Goal: Navigation & Orientation: Find specific page/section

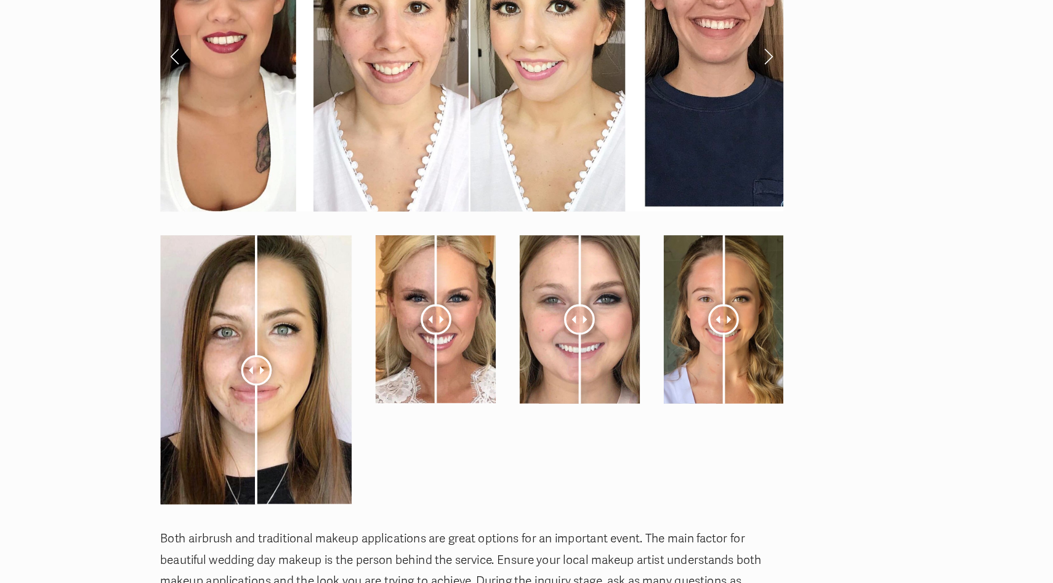
scroll to position [4592, 0]
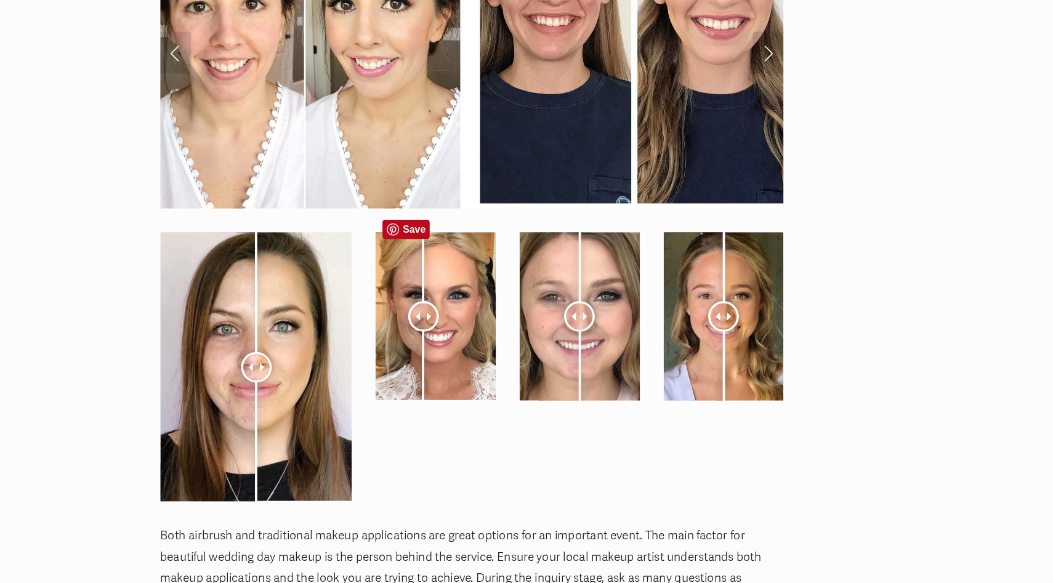
drag, startPoint x: 461, startPoint y: 329, endPoint x: 469, endPoint y: 328, distance: 8.7
click at [466, 334] on div at bounding box center [451, 347] width 27 height 27
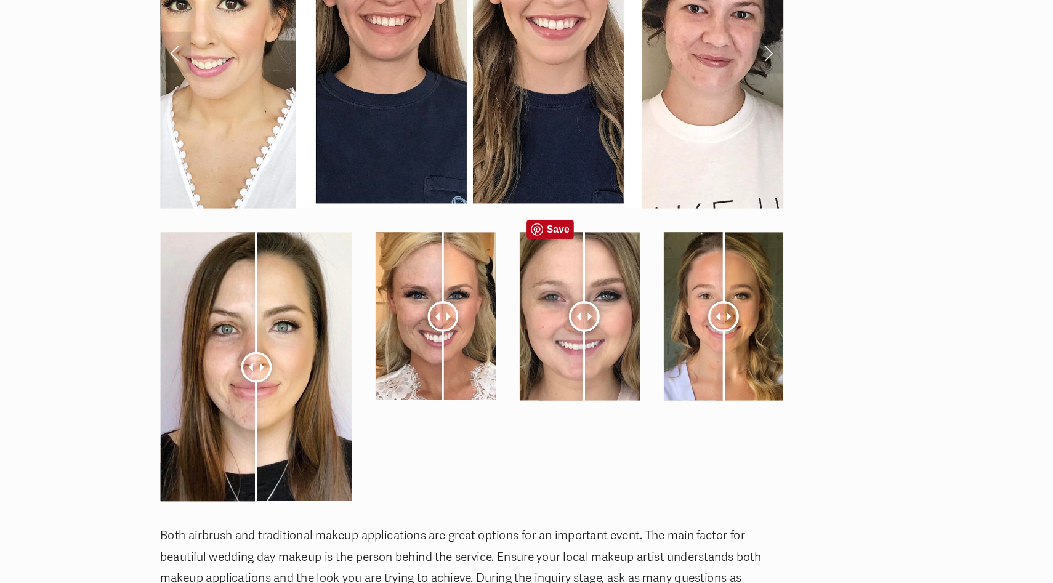
drag, startPoint x: 587, startPoint y: 329, endPoint x: 593, endPoint y: 320, distance: 11.6
click at [593, 334] on div at bounding box center [594, 347] width 27 height 27
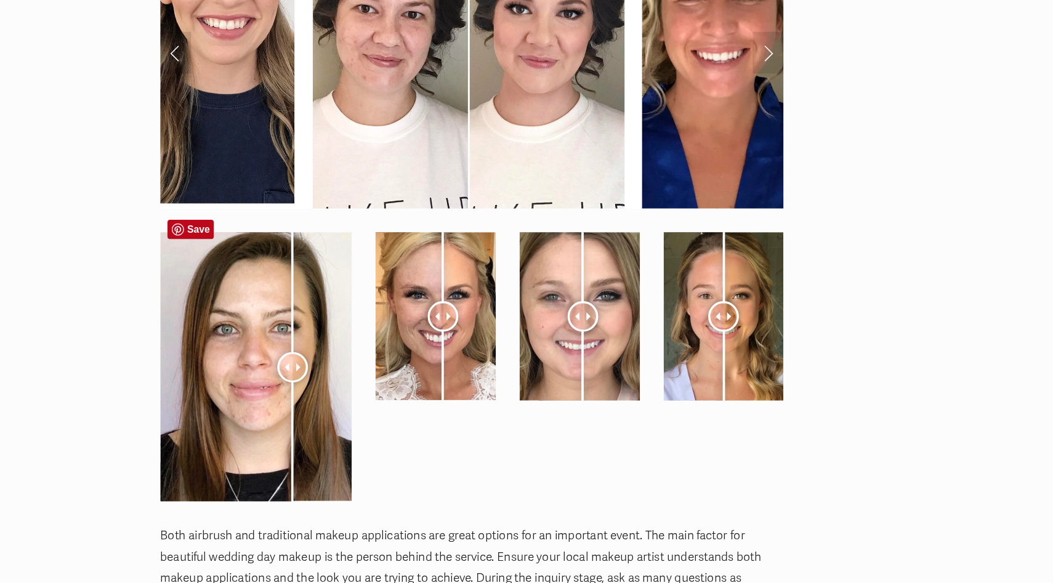
drag, startPoint x: 297, startPoint y: 373, endPoint x: 338, endPoint y: 389, distance: 44.5
click at [338, 389] on div at bounding box center [336, 392] width 27 height 27
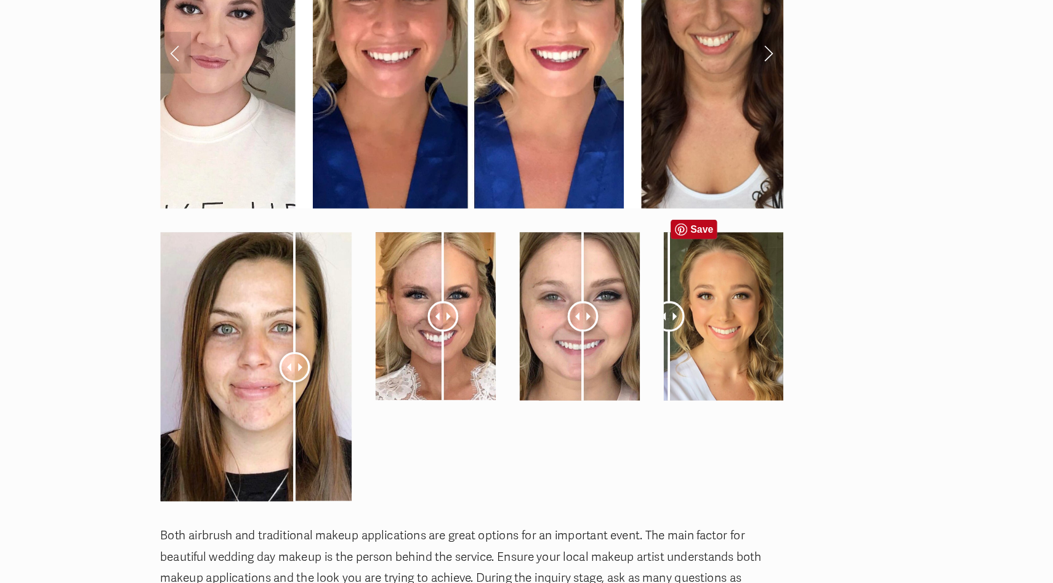
drag, startPoint x: 714, startPoint y: 330, endPoint x: 664, endPoint y: 345, distance: 51.4
click at [668, 343] on div at bounding box center [669, 347] width 27 height 27
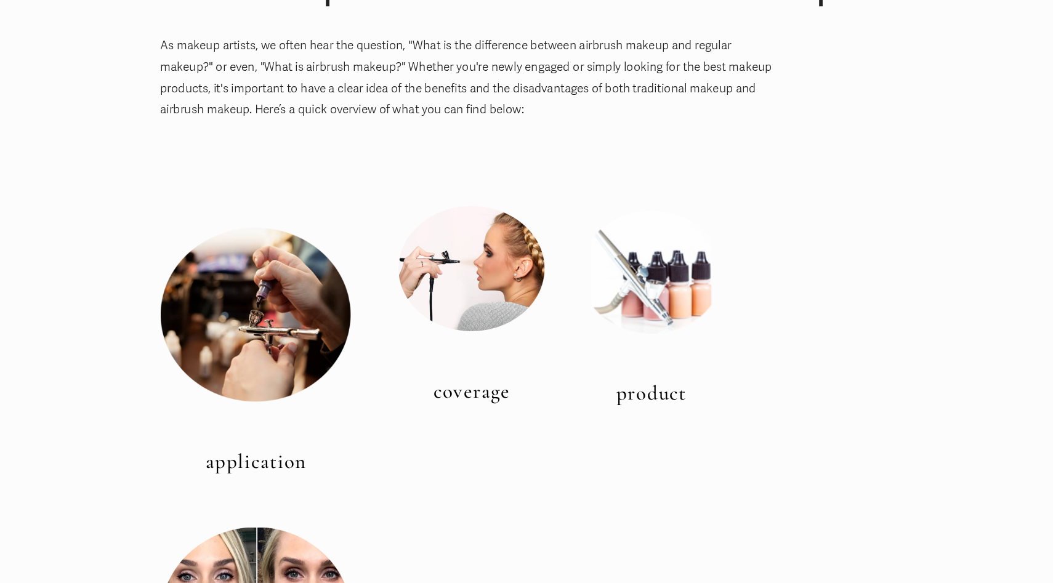
scroll to position [0, 0]
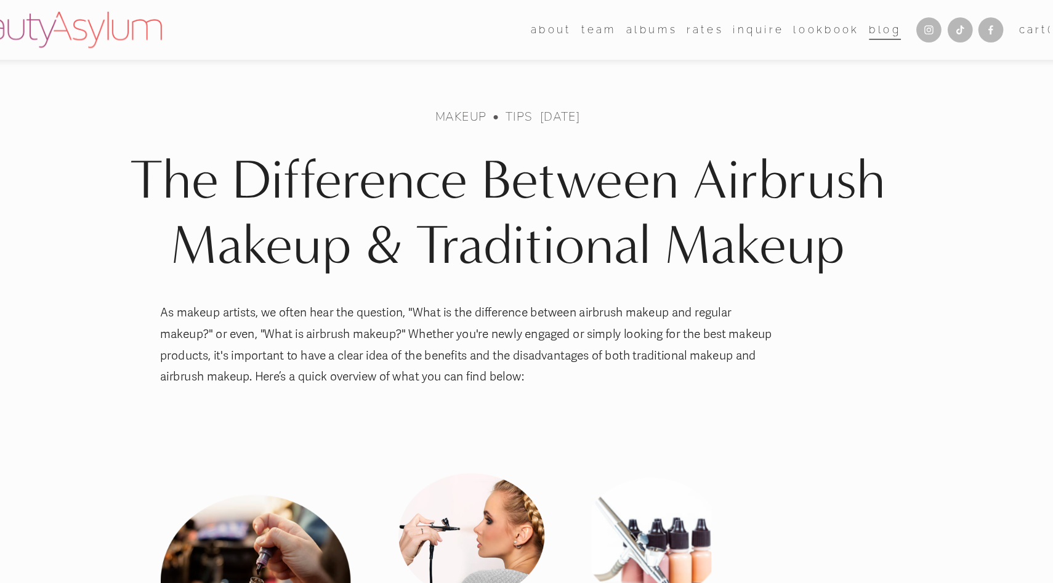
click at [0, 0] on span "Destination" at bounding box center [0, 0] width 0 height 0
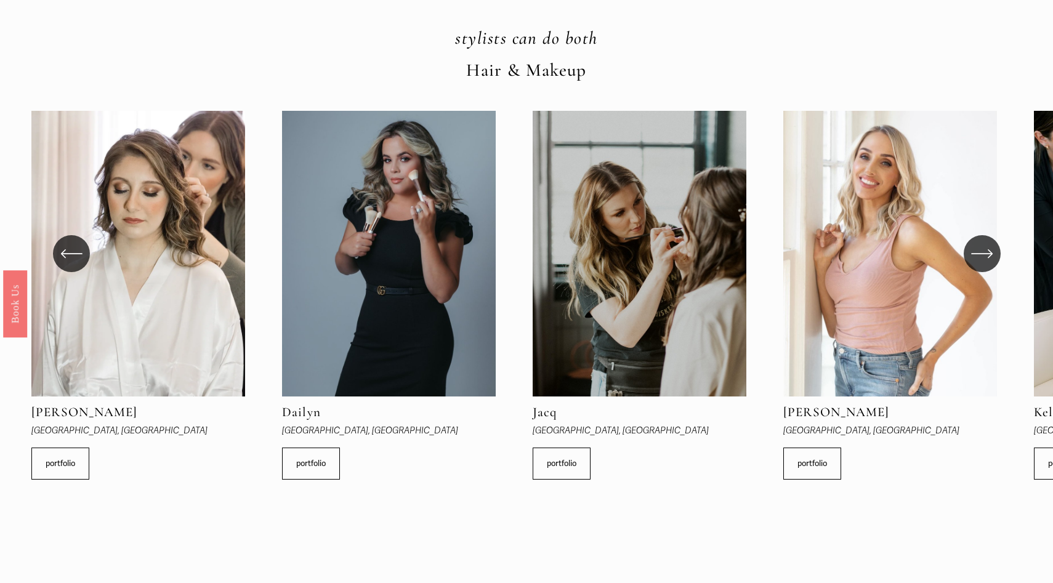
scroll to position [368, 0]
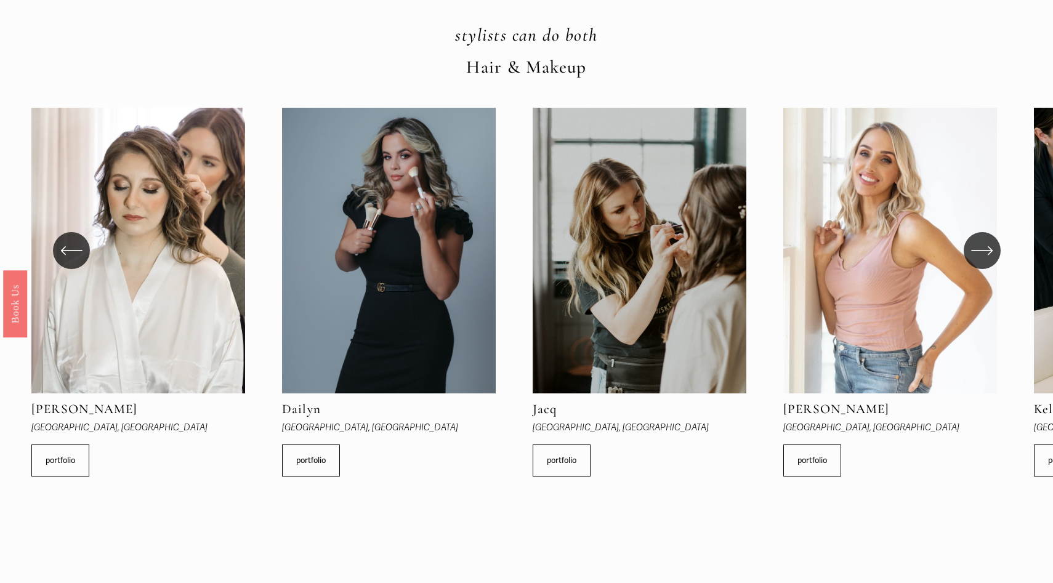
click at [982, 249] on icon "\a \a \a Next\a \a" at bounding box center [982, 251] width 22 height 22
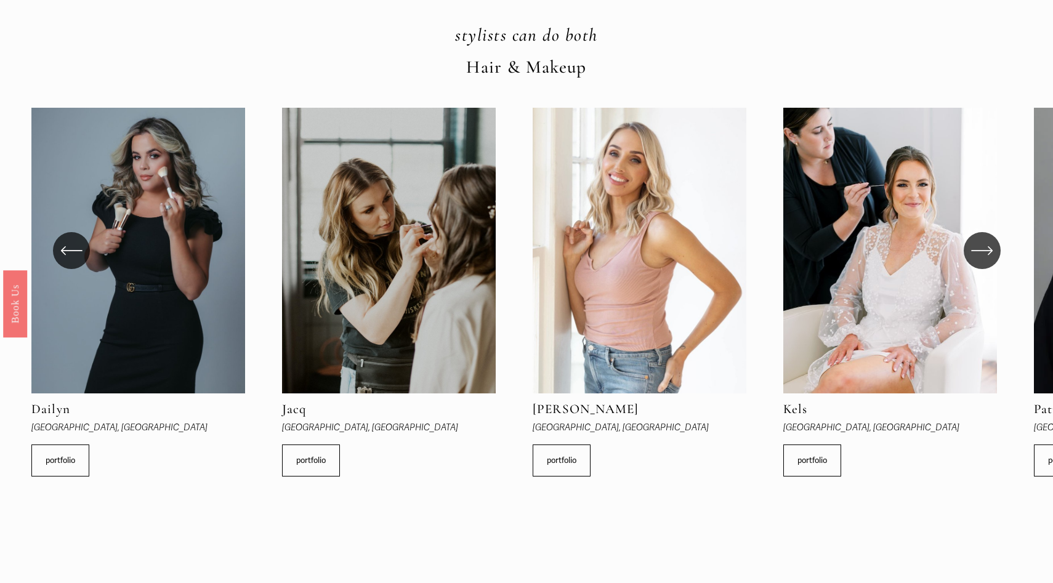
click at [982, 249] on icon "\a \a \a Next\a \a" at bounding box center [982, 251] width 22 height 22
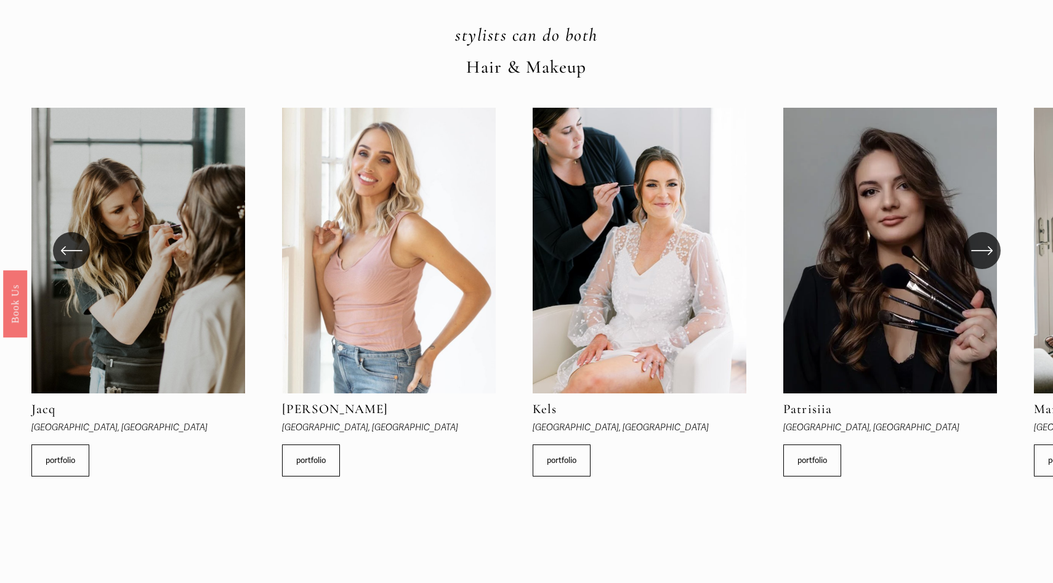
click at [982, 251] on icon "\a \a \a Next\a \a" at bounding box center [981, 251] width 20 height 0
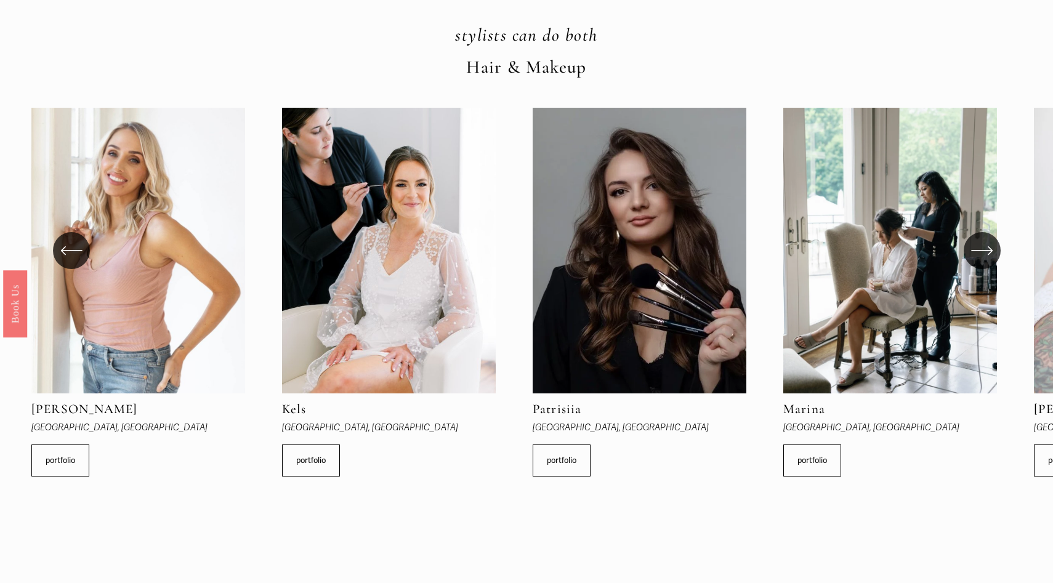
click at [982, 251] on icon "\a \a \a Next\a \a" at bounding box center [981, 251] width 20 height 0
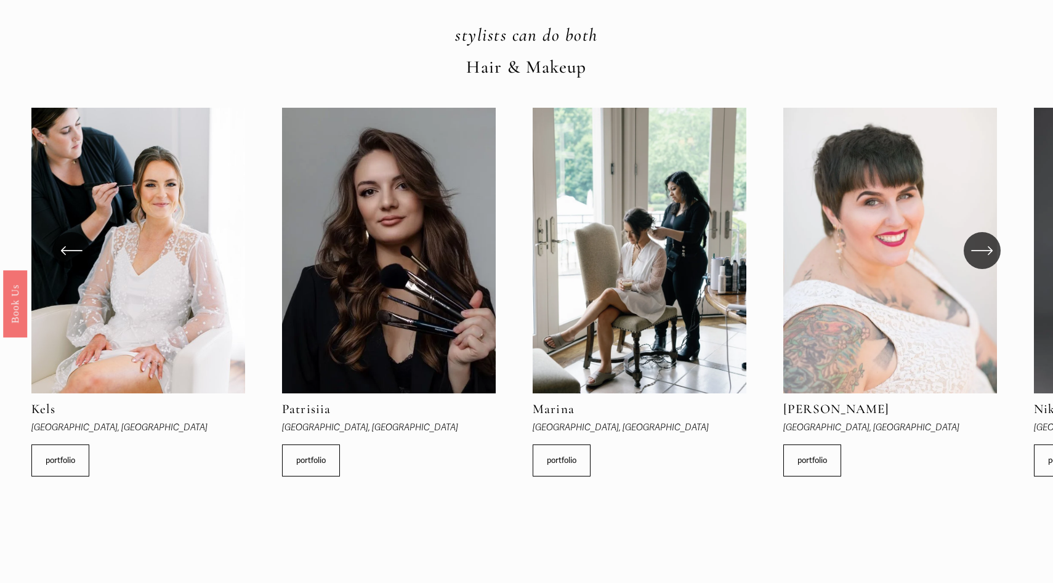
click at [982, 251] on icon "\a \a \a Next\a \a" at bounding box center [981, 251] width 20 height 0
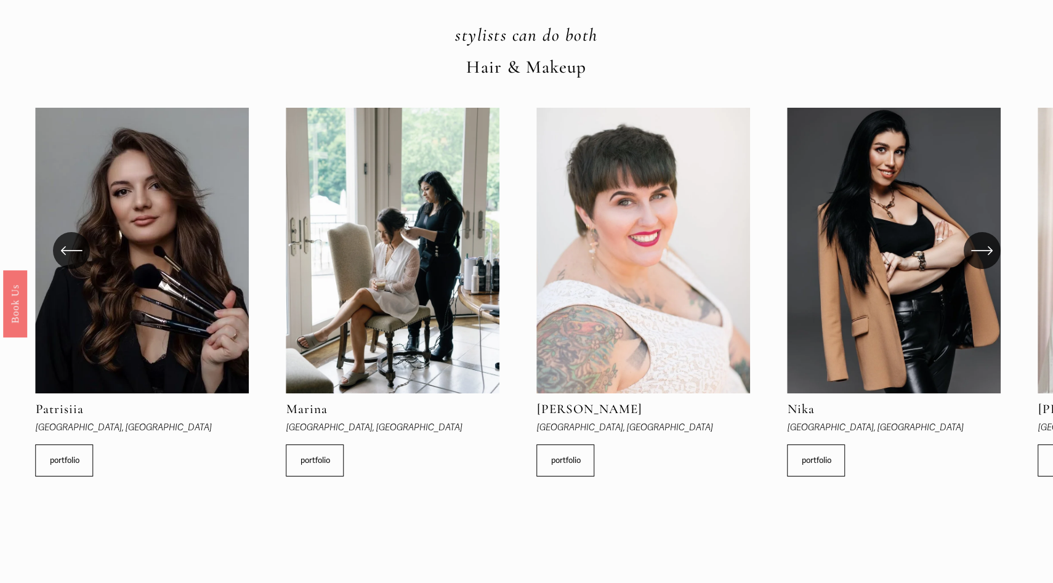
click at [982, 251] on icon "\a \a \a Next\a \a" at bounding box center [981, 251] width 20 height 0
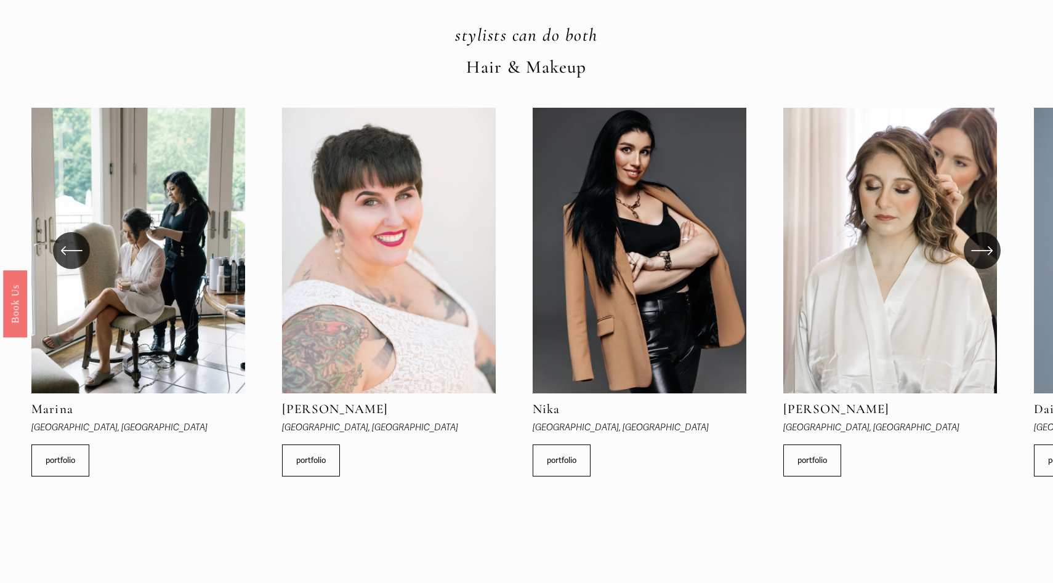
click at [982, 251] on icon "\a \a \a Next\a \a" at bounding box center [981, 251] width 20 height 0
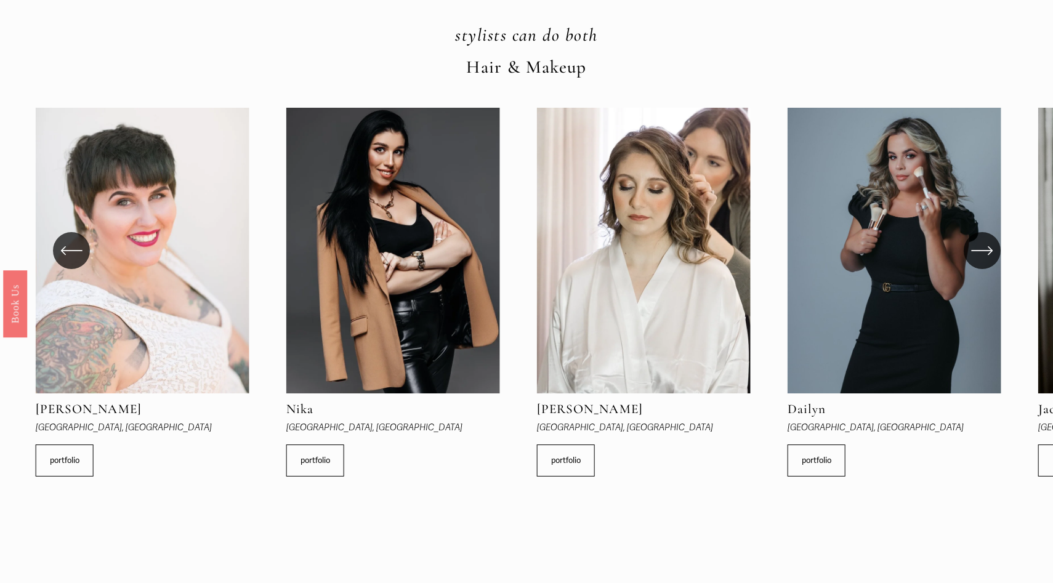
click at [982, 251] on icon "\a \a \a Next\a \a" at bounding box center [981, 251] width 20 height 0
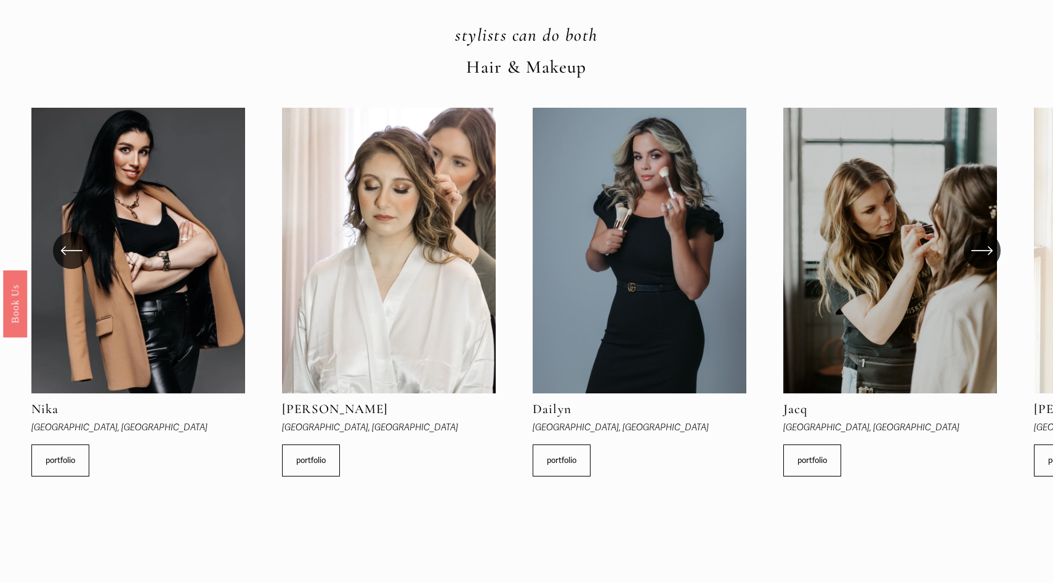
click at [982, 251] on icon "\a \a \a Next\a \a" at bounding box center [981, 251] width 20 height 0
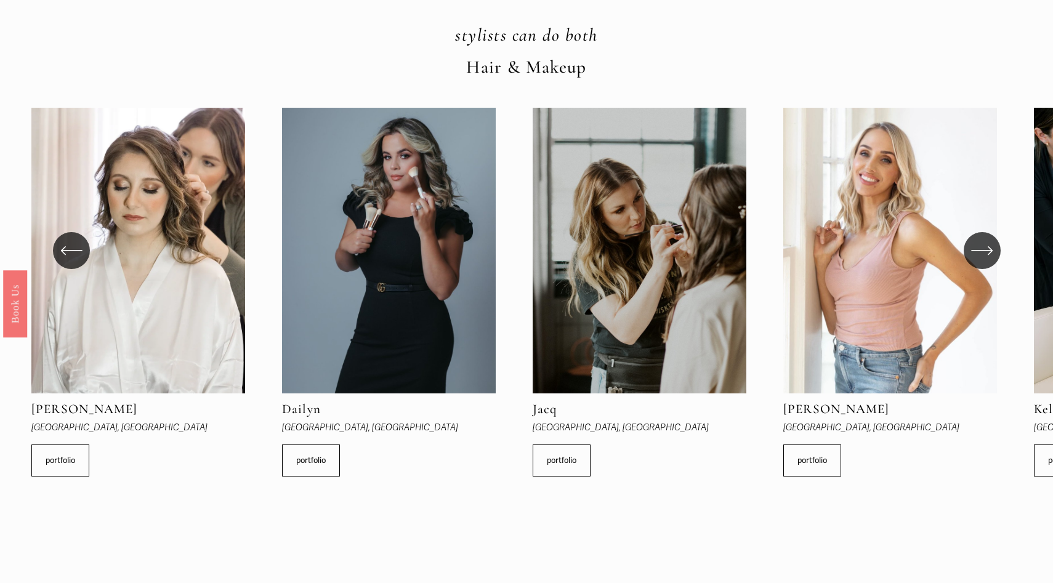
click at [982, 251] on icon "\a \a \a Next\a \a" at bounding box center [981, 251] width 20 height 0
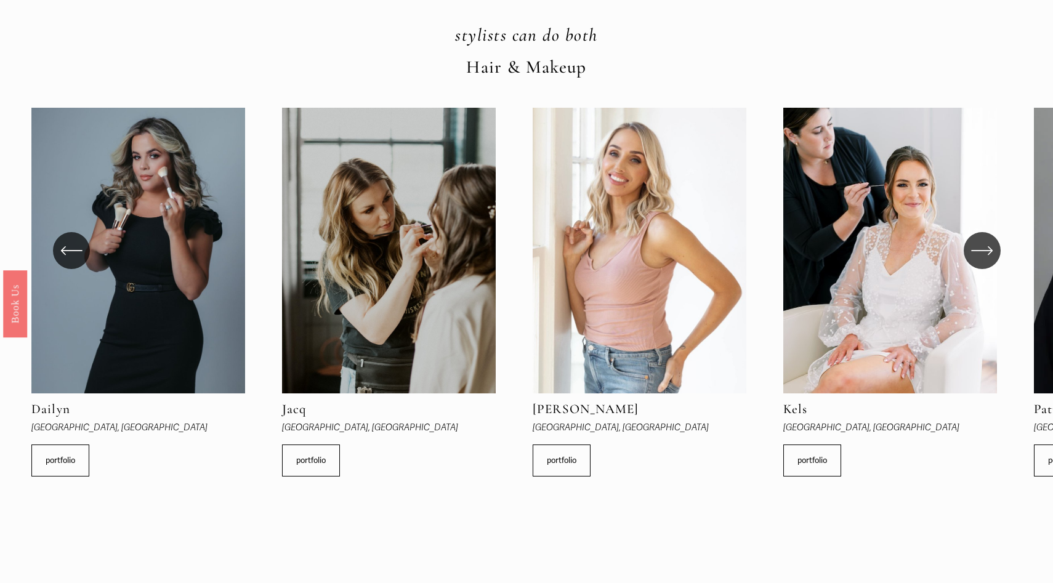
click at [982, 251] on icon "\a \a \a Next\a \a" at bounding box center [981, 251] width 20 height 0
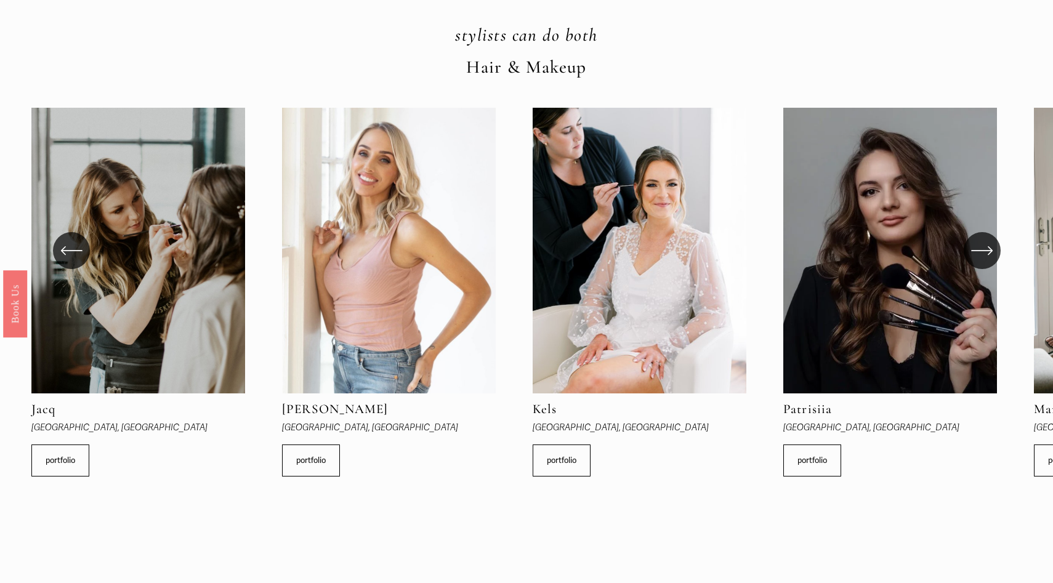
click at [982, 251] on icon "\a \a \a Next\a \a" at bounding box center [981, 251] width 20 height 0
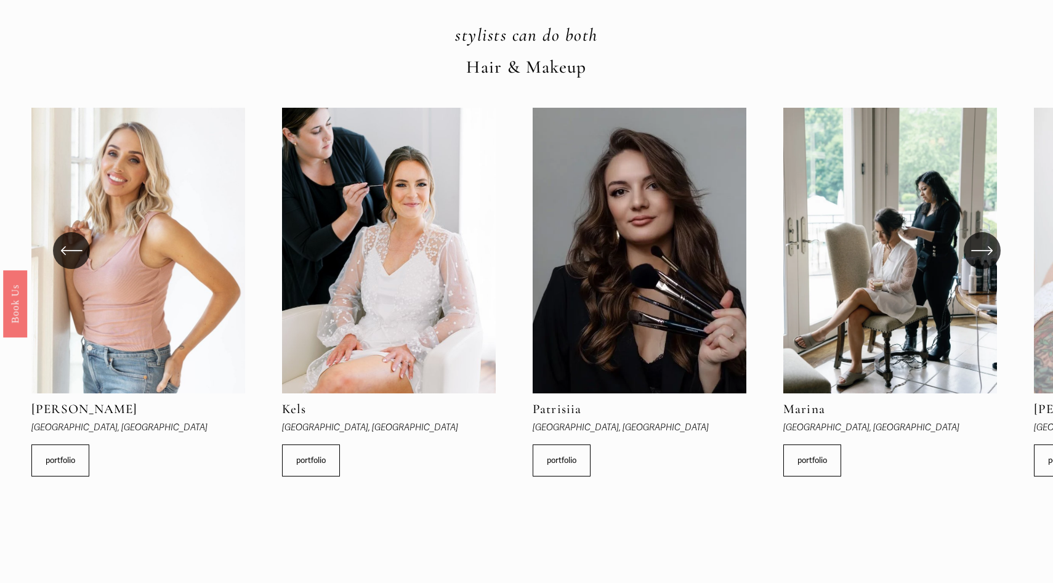
click at [982, 251] on icon "\a \a \a Next\a \a" at bounding box center [981, 251] width 20 height 0
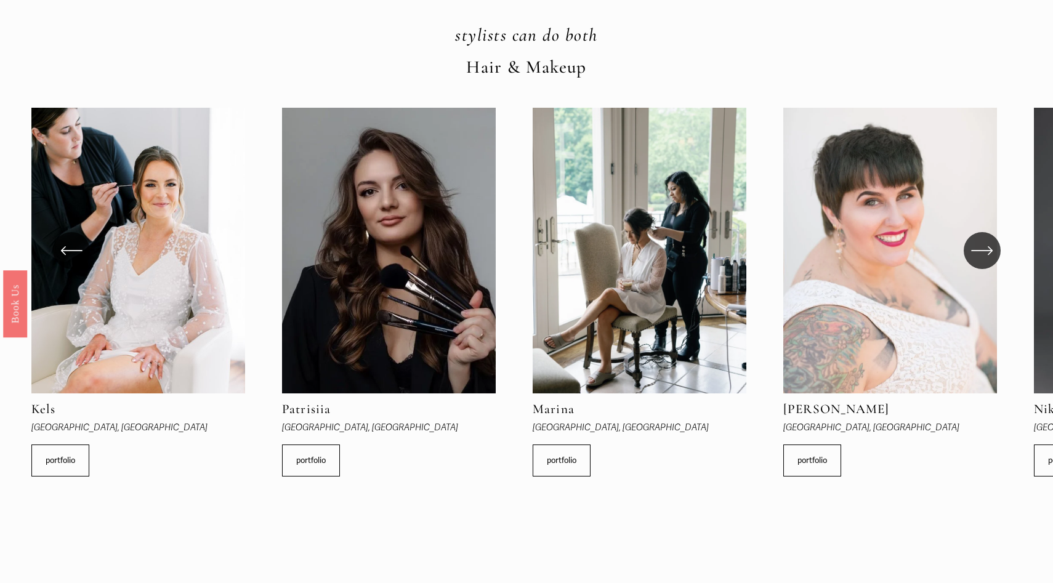
click at [982, 251] on icon "\a \a \a Next\a \a" at bounding box center [981, 251] width 20 height 0
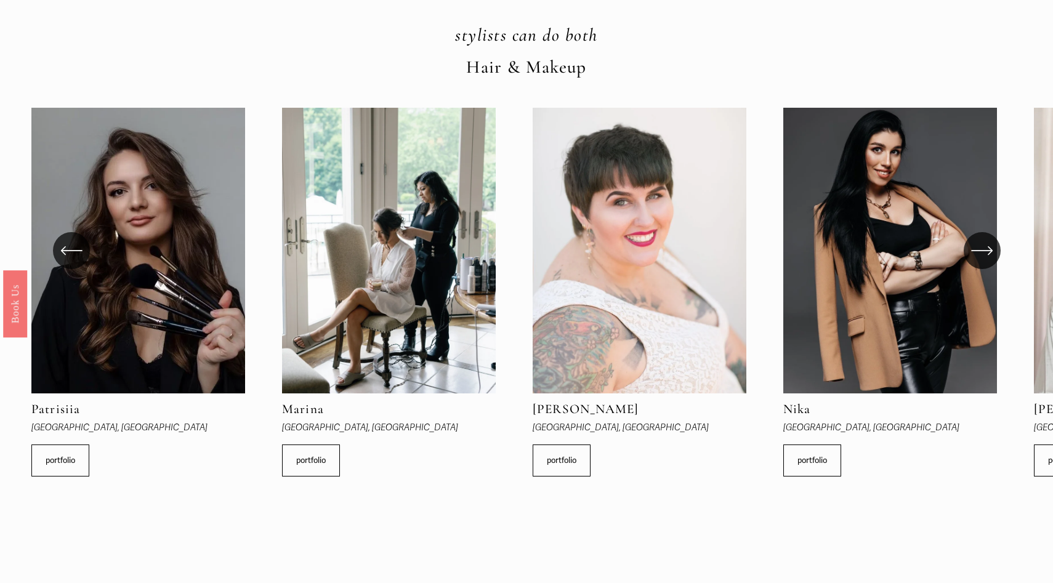
click at [982, 251] on icon "\a \a \a Next\a \a" at bounding box center [981, 251] width 20 height 0
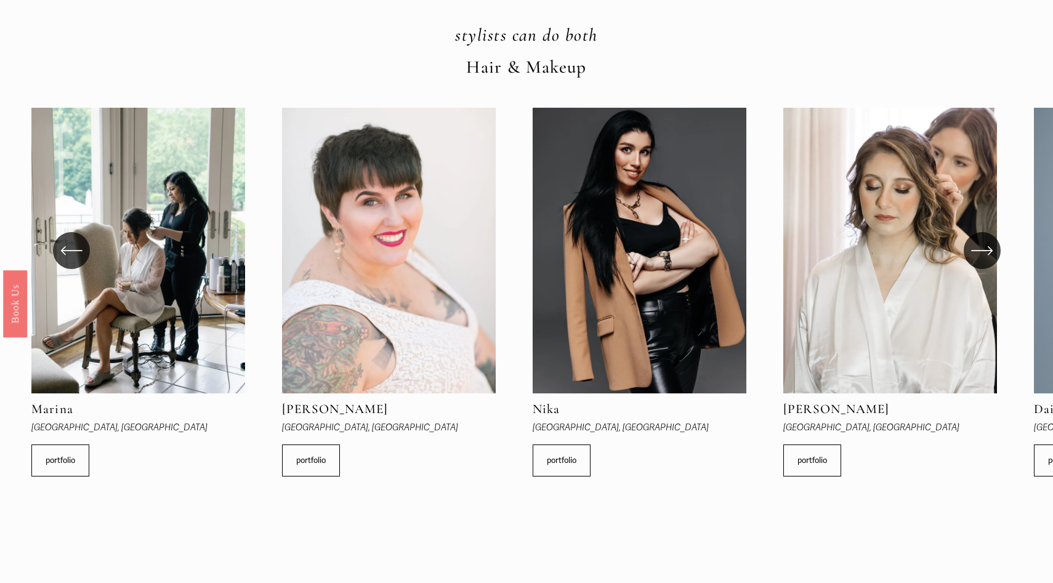
click at [982, 251] on icon "\a \a \a Next\a \a" at bounding box center [981, 251] width 20 height 0
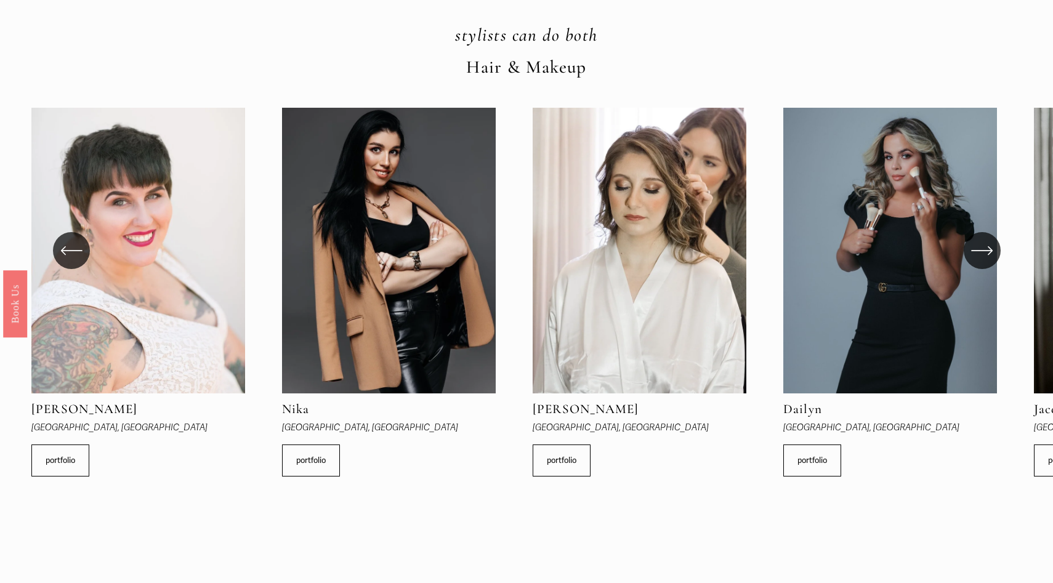
click at [982, 251] on icon "\a \a \a Next\a \a" at bounding box center [981, 251] width 20 height 0
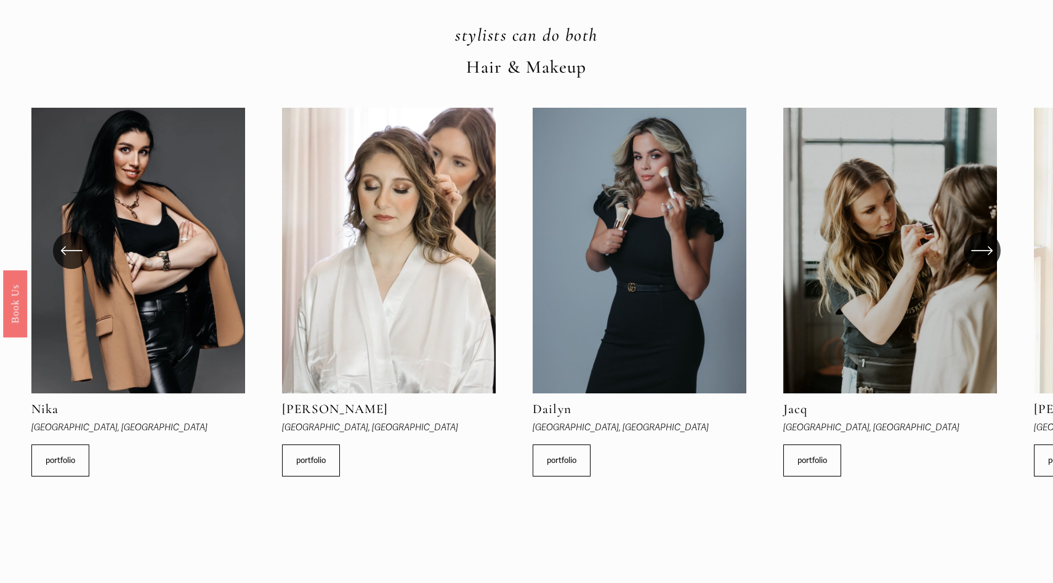
click at [982, 251] on icon "\a \a \a Next\a \a" at bounding box center [981, 251] width 20 height 0
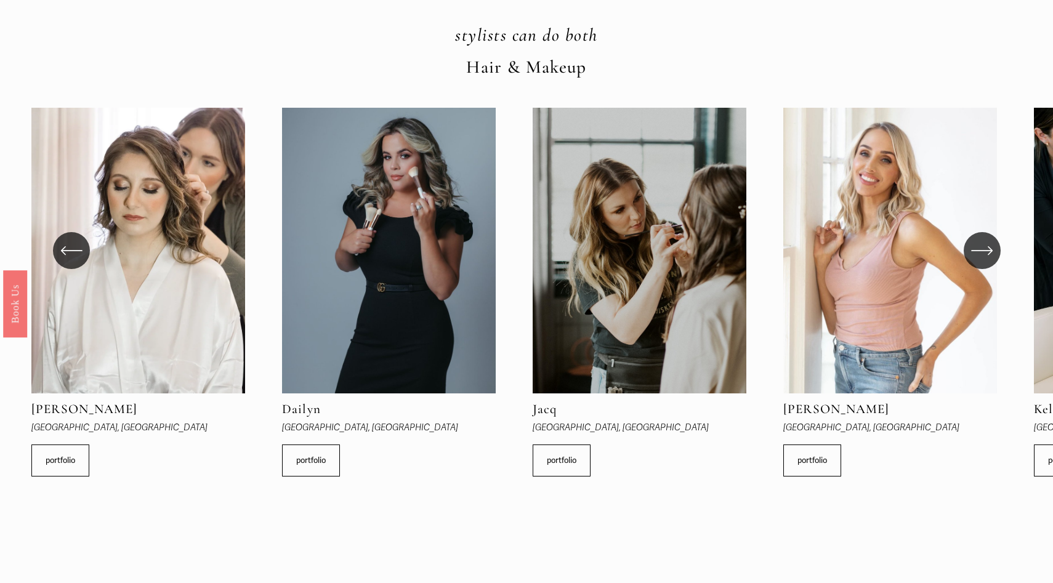
click at [982, 251] on icon "\a \a \a Next\a \a" at bounding box center [981, 251] width 20 height 0
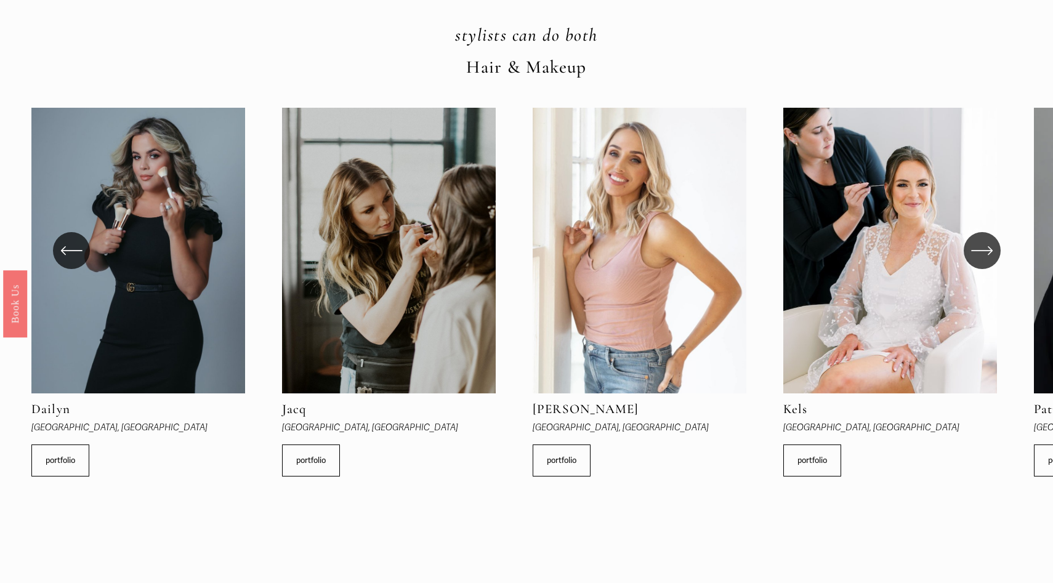
click at [982, 251] on icon "\a \a \a Next\a \a" at bounding box center [981, 251] width 20 height 0
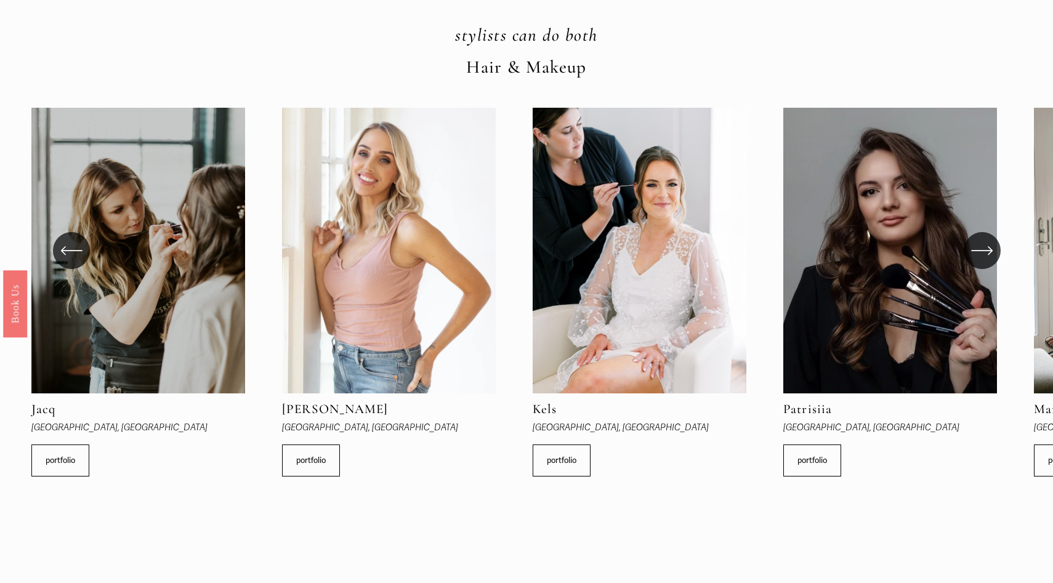
click at [982, 251] on icon "\a \a \a Next\a \a" at bounding box center [981, 251] width 20 height 0
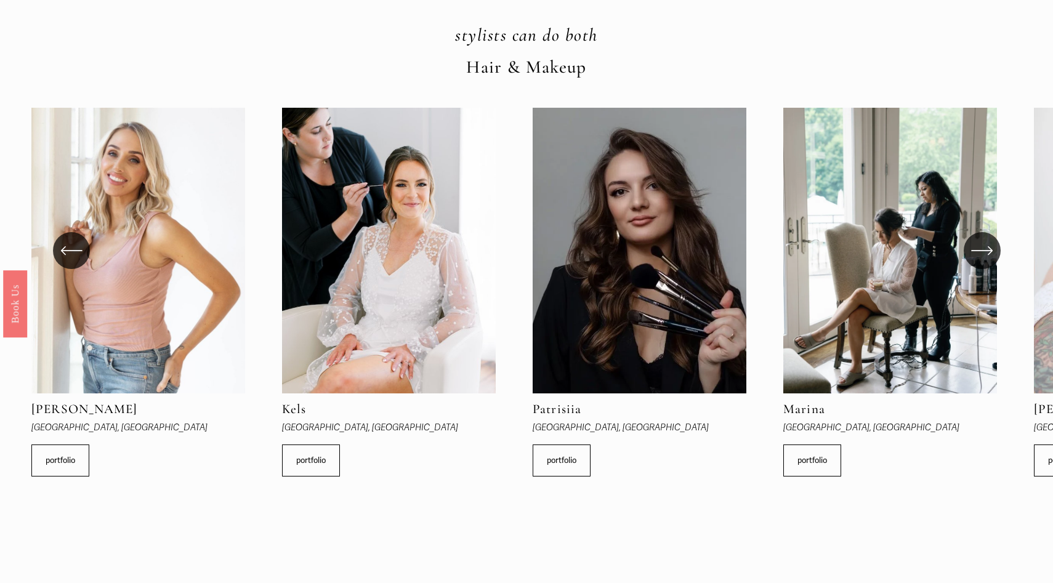
click at [982, 251] on icon "\a \a \a Next\a \a" at bounding box center [981, 251] width 20 height 0
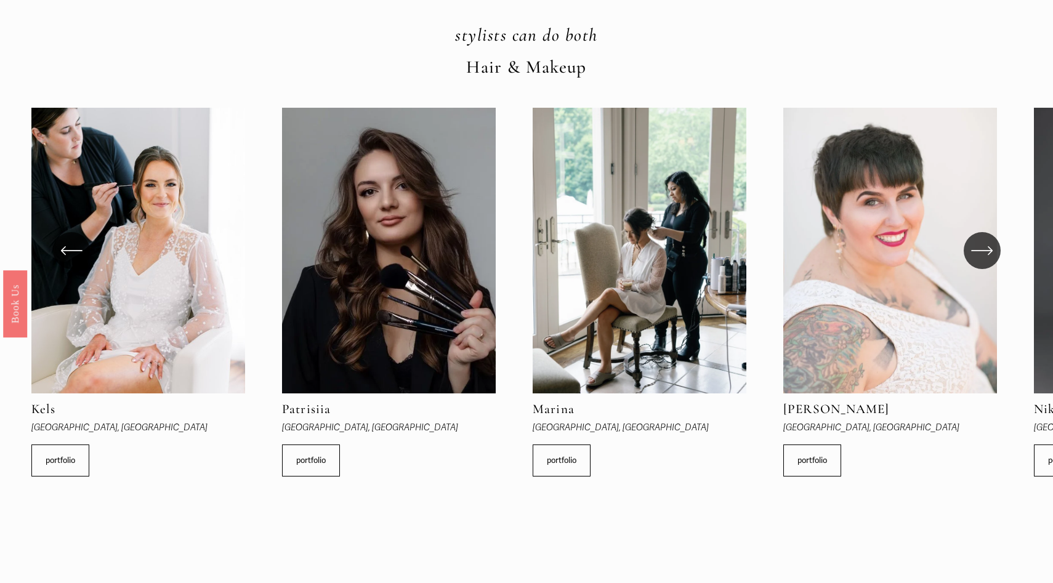
click at [982, 251] on icon "\a \a \a Next\a \a" at bounding box center [981, 251] width 20 height 0
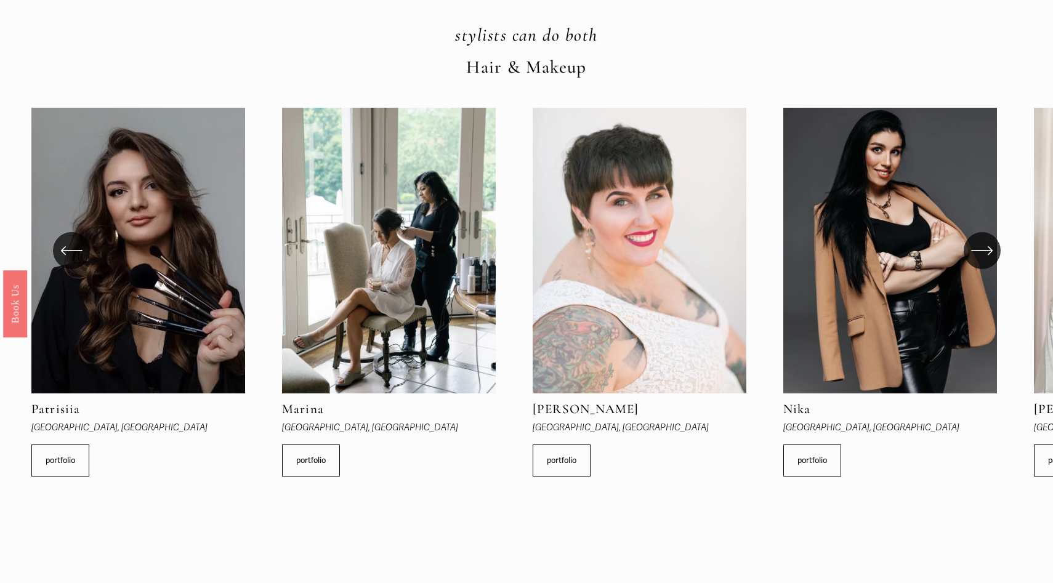
click at [982, 251] on icon "\a \a \a Next\a \a" at bounding box center [981, 251] width 20 height 0
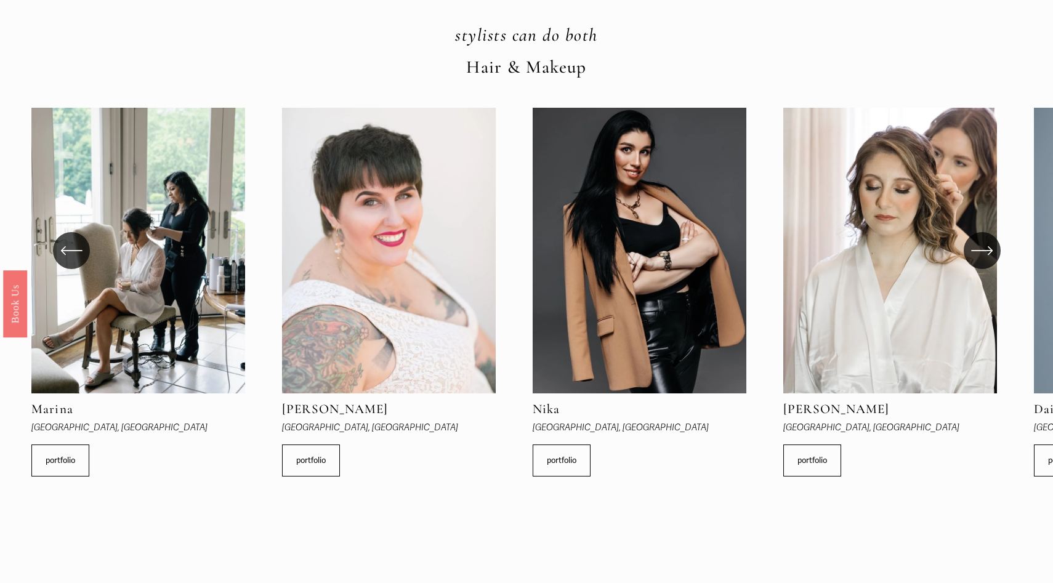
click at [982, 251] on icon "\a \a \a Next\a \a" at bounding box center [981, 251] width 20 height 0
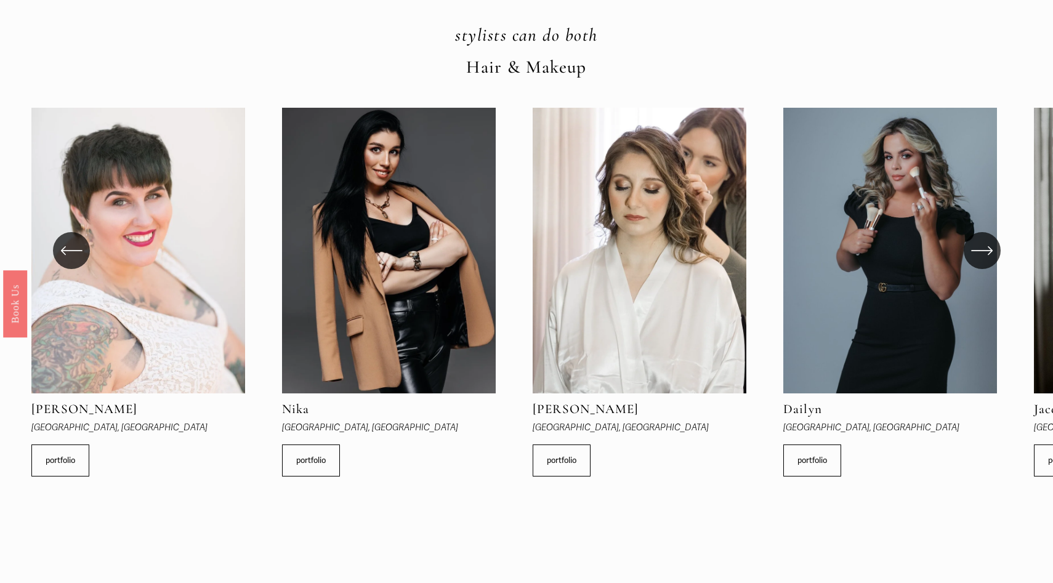
click at [982, 251] on icon "\a \a \a Next\a \a" at bounding box center [981, 251] width 20 height 0
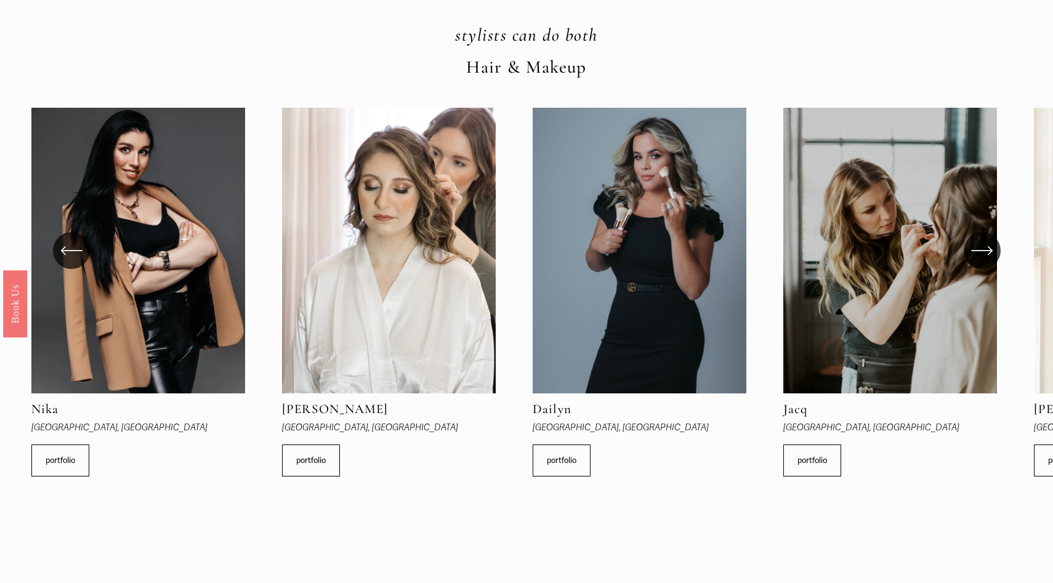
click at [982, 251] on icon "\a \a \a Next\a \a" at bounding box center [981, 251] width 20 height 0
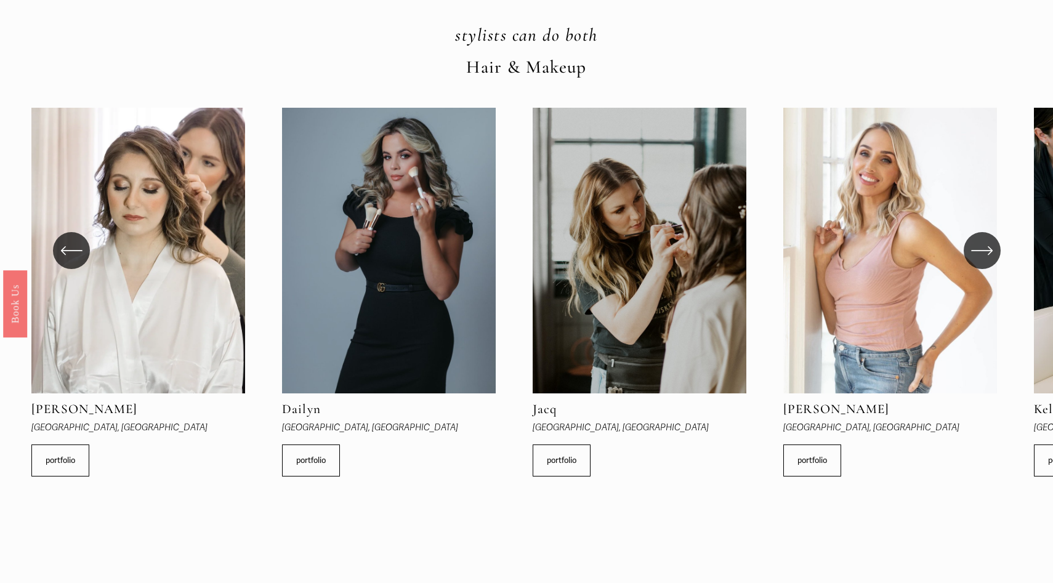
scroll to position [363, 0]
